Goal: Task Accomplishment & Management: Use online tool/utility

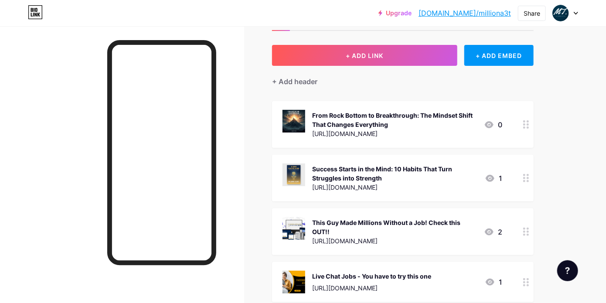
scroll to position [87, 0]
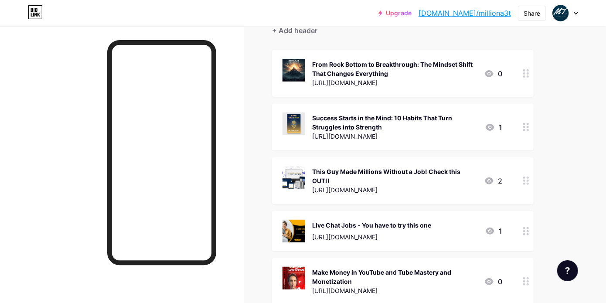
click at [429, 170] on div "This Guy Made Millions Without a Job! Check this OUT!!" at bounding box center [394, 176] width 165 height 18
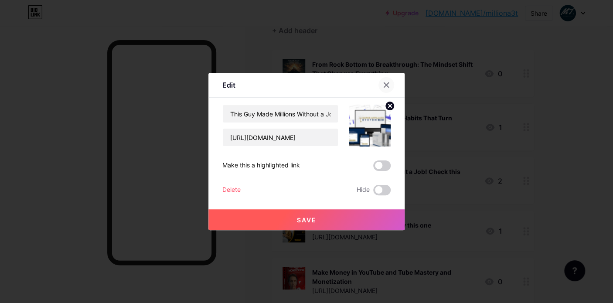
click at [383, 86] on icon at bounding box center [386, 84] width 7 height 7
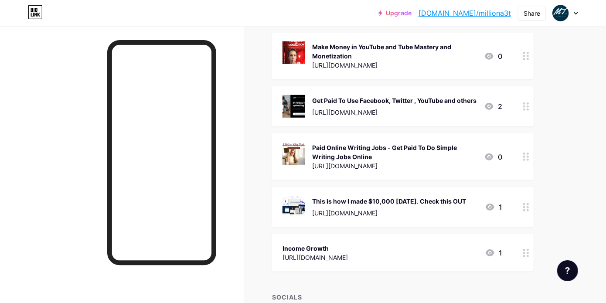
scroll to position [414, 0]
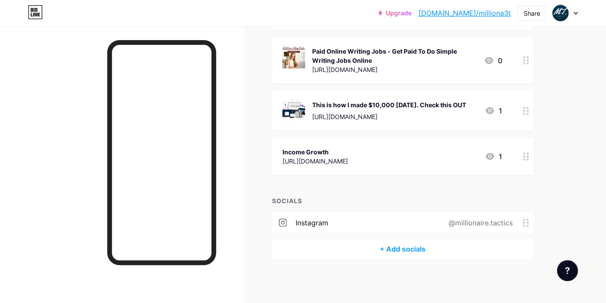
click at [406, 107] on div "This is how I made $10,000 [DATE]. Check this OUT" at bounding box center [389, 104] width 154 height 9
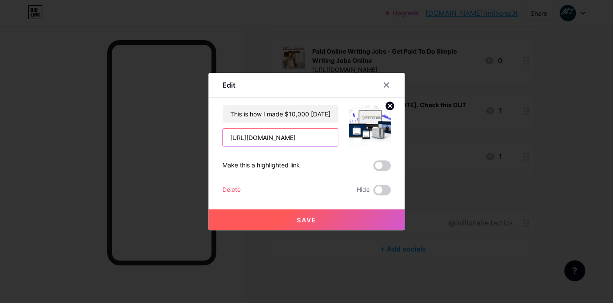
click at [322, 137] on input "[URL][DOMAIN_NAME]" at bounding box center [280, 137] width 115 height 17
click at [321, 136] on input "[URL][DOMAIN_NAME]" at bounding box center [280, 137] width 115 height 17
click at [356, 34] on div at bounding box center [306, 151] width 613 height 303
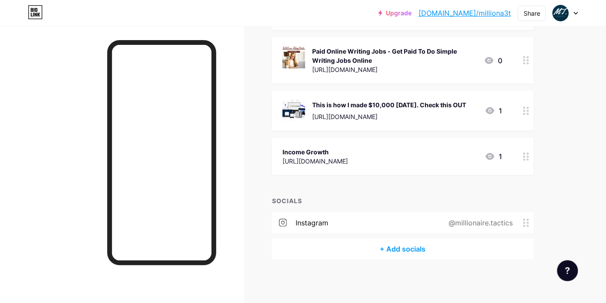
drag, startPoint x: 491, startPoint y: 14, endPoint x: 463, endPoint y: 23, distance: 29.4
click at [463, 24] on div "Upgrade [DOMAIN_NAME]/millio... [DOMAIN_NAME]/milliona3t Share Switch accounts …" at bounding box center [303, 13] width 606 height 26
drag, startPoint x: 453, startPoint y: 14, endPoint x: 512, endPoint y: 16, distance: 59.3
click at [512, 16] on div "Upgrade [DOMAIN_NAME]/millio... [DOMAIN_NAME]/milliona3t Share Switch accounts …" at bounding box center [478, 13] width 200 height 16
copy link "[DOMAIN_NAME]/milliona3t"
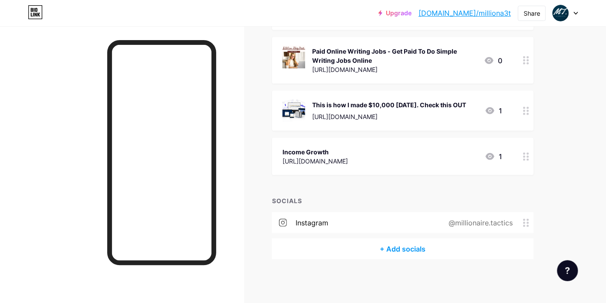
drag, startPoint x: 498, startPoint y: 14, endPoint x: 353, endPoint y: 26, distance: 145.2
click at [353, 26] on div "Upgrade [DOMAIN_NAME]/millio... [DOMAIN_NAME]/milliona3t Share Switch accounts …" at bounding box center [303, 13] width 606 height 27
click at [531, 14] on div "Share" at bounding box center [531, 13] width 17 height 9
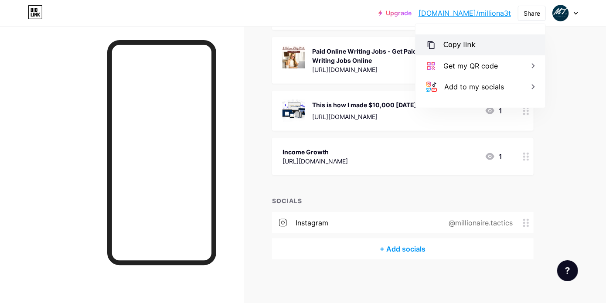
click at [466, 43] on div "Copy link" at bounding box center [459, 45] width 32 height 10
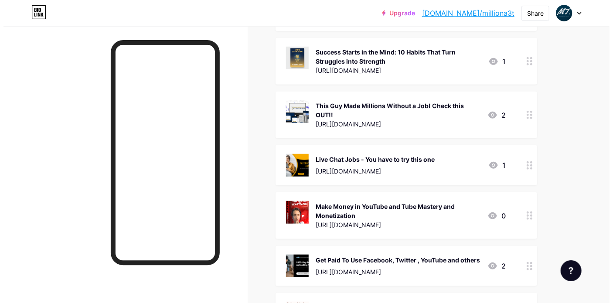
scroll to position [0, 0]
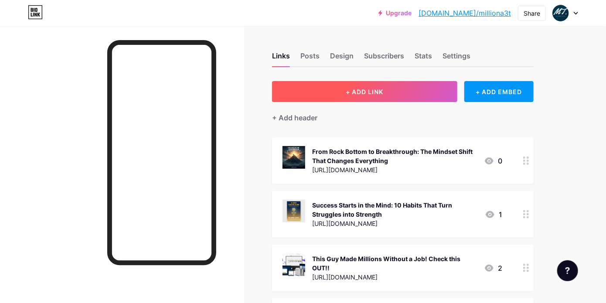
click at [399, 88] on button "+ ADD LINK" at bounding box center [364, 91] width 185 height 21
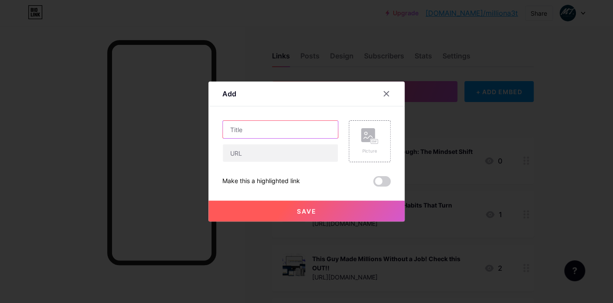
click at [252, 135] on input "text" at bounding box center [280, 129] width 115 height 17
paste input "The Comeback Blueprint: How to Rebuild Hope When Life Knocks You Down"
type input "The Comeback Blueprint: How to Rebuild Hope When Life Knocks You Down"
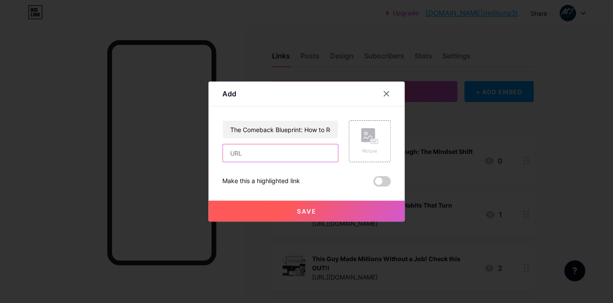
click at [247, 155] on input "text" at bounding box center [280, 152] width 115 height 17
paste input "[URL][DOMAIN_NAME]"
type input "[URL][DOMAIN_NAME]"
click at [371, 139] on icon at bounding box center [369, 136] width 17 height 16
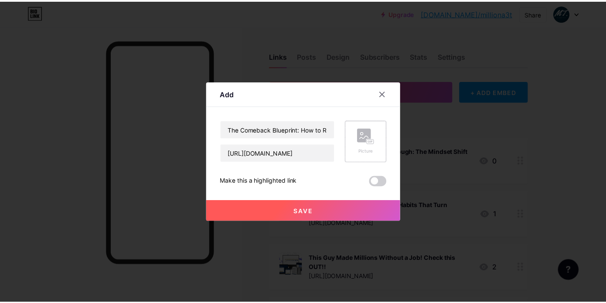
scroll to position [0, 0]
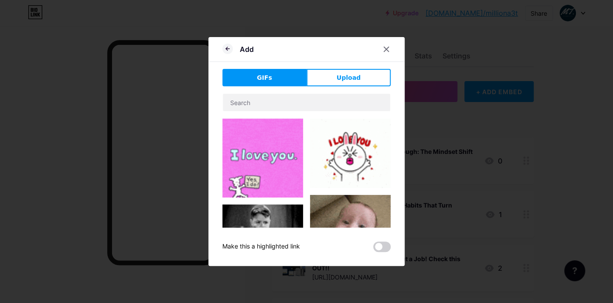
click at [350, 88] on div "GIFs Upload Content YouTube Play YouTube video without leaving your page. ADD V…" at bounding box center [306, 160] width 168 height 183
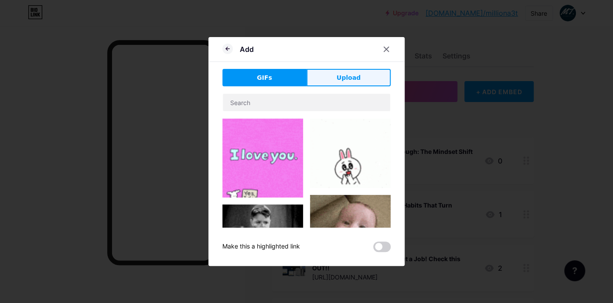
click at [351, 86] on button "Upload" at bounding box center [348, 77] width 84 height 17
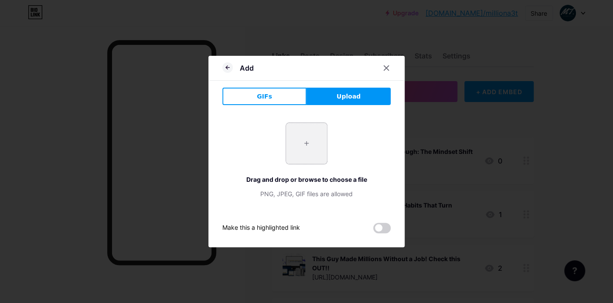
click at [307, 129] on input "file" at bounding box center [306, 143] width 41 height 41
type input "C:\fakepath\Black Textured Self-Help Ebook Cover.png"
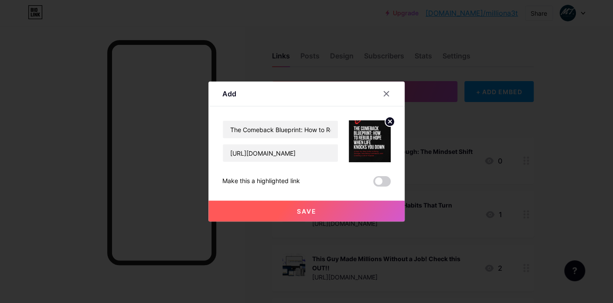
click at [365, 212] on button "Save" at bounding box center [306, 210] width 196 height 21
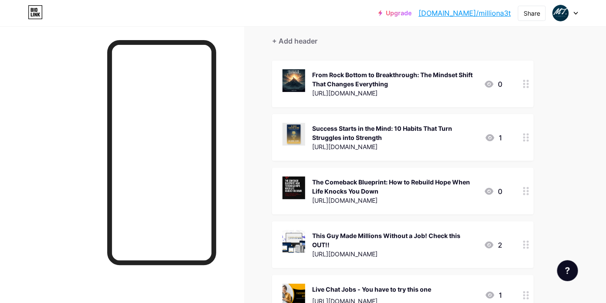
scroll to position [87, 0]
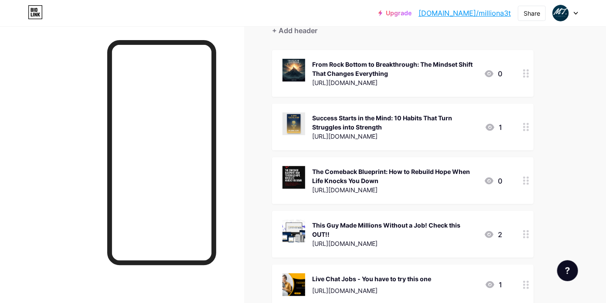
click at [441, 173] on div "The Comeback Blueprint: How to Rebuild Hope When Life Knocks You Down" at bounding box center [394, 176] width 165 height 18
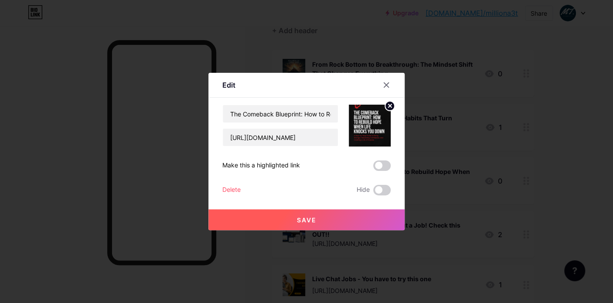
click at [452, 149] on div at bounding box center [306, 151] width 613 height 303
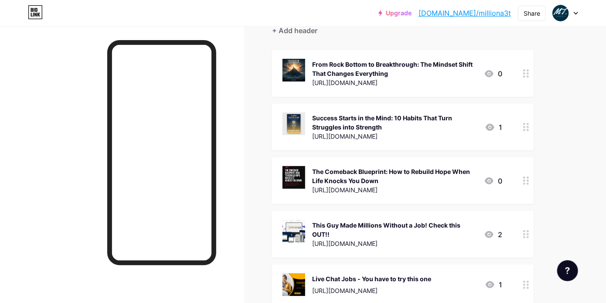
click at [425, 166] on div "The Comeback Blueprint: How to Rebuild Hope When Life Knocks You Down [URL][DOM…" at bounding box center [394, 180] width 165 height 29
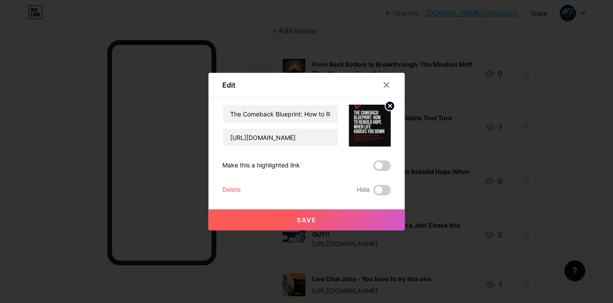
click at [429, 168] on div at bounding box center [306, 151] width 613 height 303
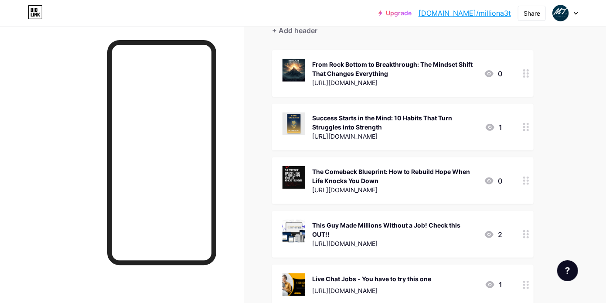
drag, startPoint x: 493, startPoint y: 14, endPoint x: 475, endPoint y: 12, distance: 18.9
click at [475, 12] on link "[DOMAIN_NAME]/milliona3t" at bounding box center [464, 13] width 92 height 10
